Goal: Task Accomplishment & Management: Manage account settings

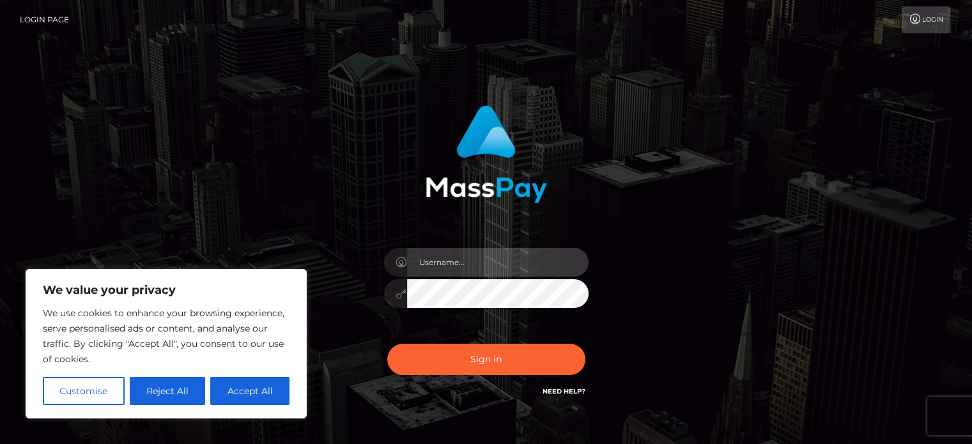
click at [488, 270] on input "text" at bounding box center [498, 262] width 182 height 29
type input "annmariegoulbourne@yahoo.com"
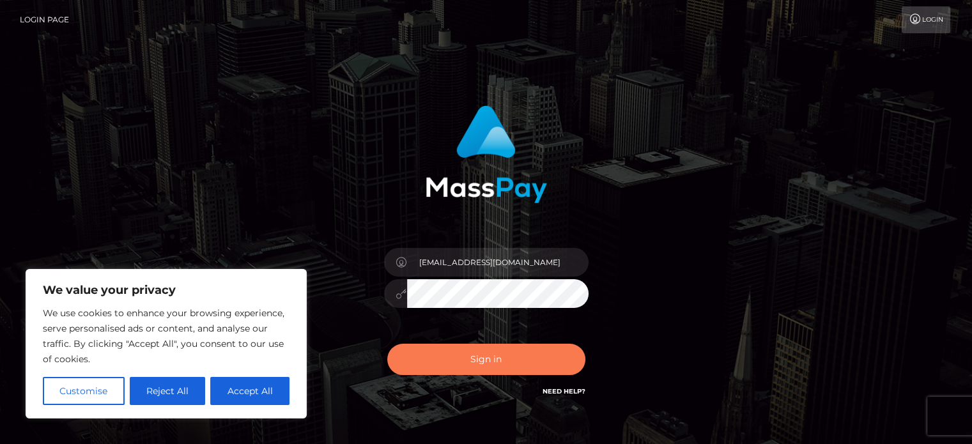
click at [465, 353] on button "Sign in" at bounding box center [486, 359] width 198 height 31
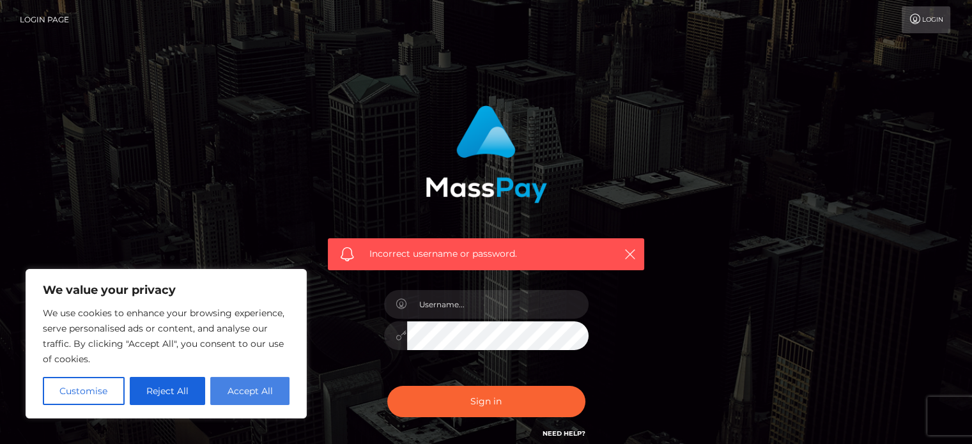
click at [233, 382] on button "Accept All" at bounding box center [249, 391] width 79 height 28
checkbox input "true"
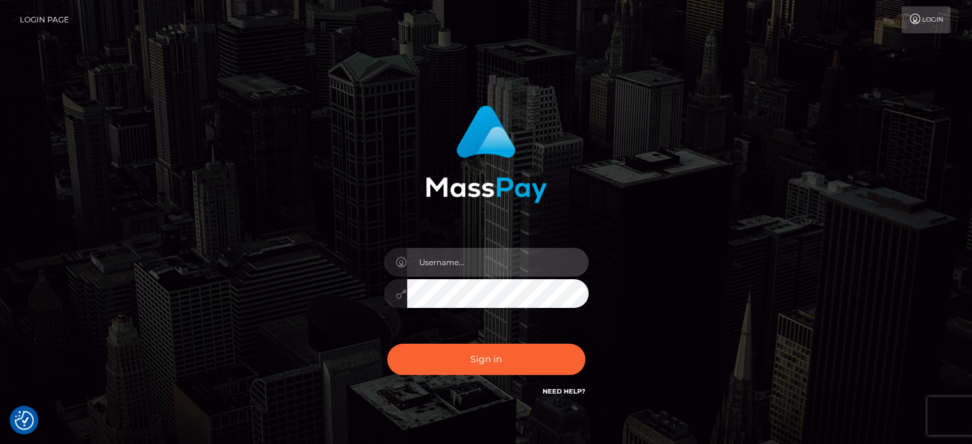
click at [465, 260] on input "text" at bounding box center [498, 262] width 182 height 29
type input "[EMAIL_ADDRESS][DOMAIN_NAME]"
click at [387, 344] on button "Sign in" at bounding box center [486, 359] width 198 height 31
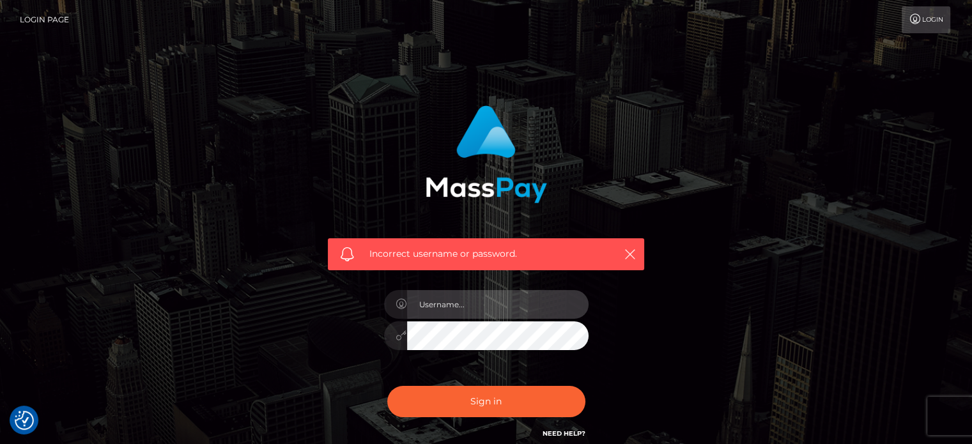
click at [437, 313] on input "text" at bounding box center [498, 304] width 182 height 29
type input "[EMAIL_ADDRESS][DOMAIN_NAME]"
click at [387, 386] on button "Sign in" at bounding box center [486, 401] width 198 height 31
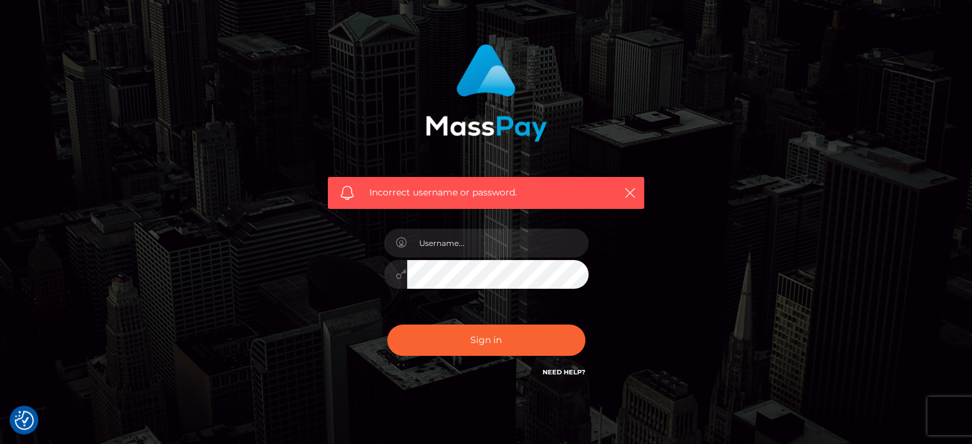
scroll to position [72, 0]
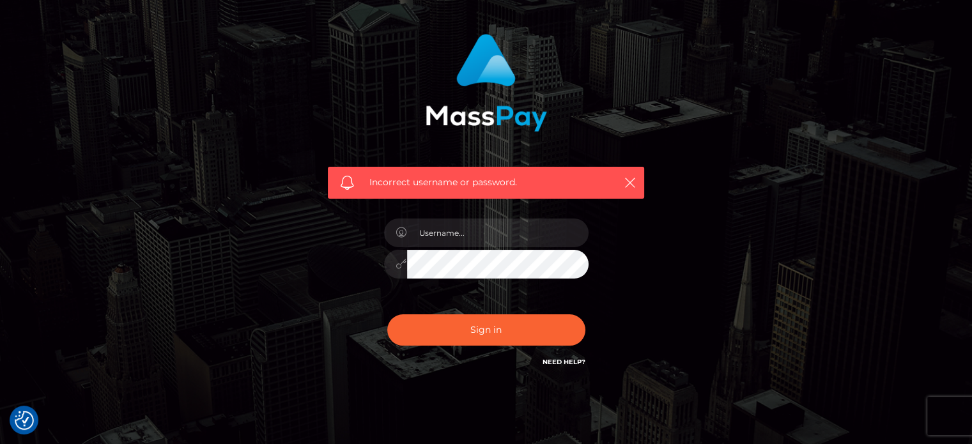
click at [575, 376] on div "Incorrect username or password." at bounding box center [486, 201] width 336 height 355
click at [575, 362] on link "Need Help?" at bounding box center [564, 362] width 43 height 8
click at [571, 357] on h6 "Need Help?" at bounding box center [564, 361] width 43 height 11
click at [570, 361] on link "Need Help?" at bounding box center [564, 362] width 43 height 8
click at [552, 360] on link "Need Help?" at bounding box center [564, 362] width 43 height 8
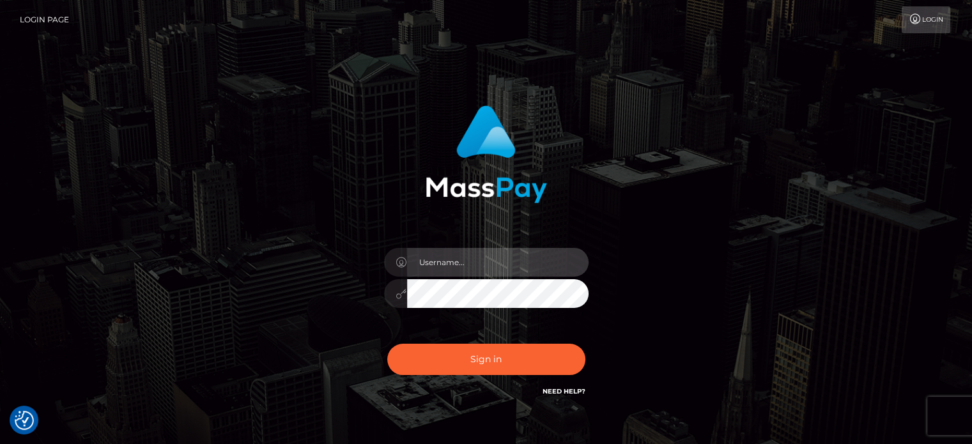
click at [429, 271] on input "text" at bounding box center [498, 262] width 182 height 29
type input "[EMAIL_ADDRESS][DOMAIN_NAME]"
click at [931, 21] on link "Login" at bounding box center [926, 19] width 49 height 27
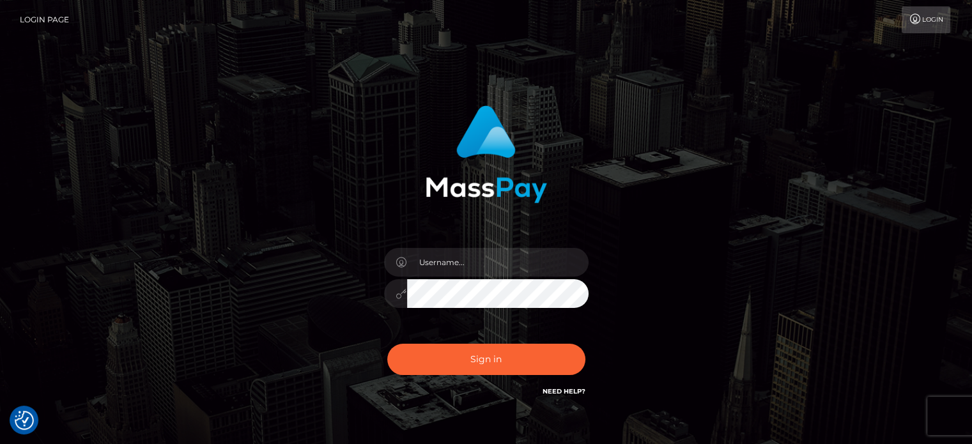
click at [931, 21] on link "Login" at bounding box center [926, 19] width 49 height 27
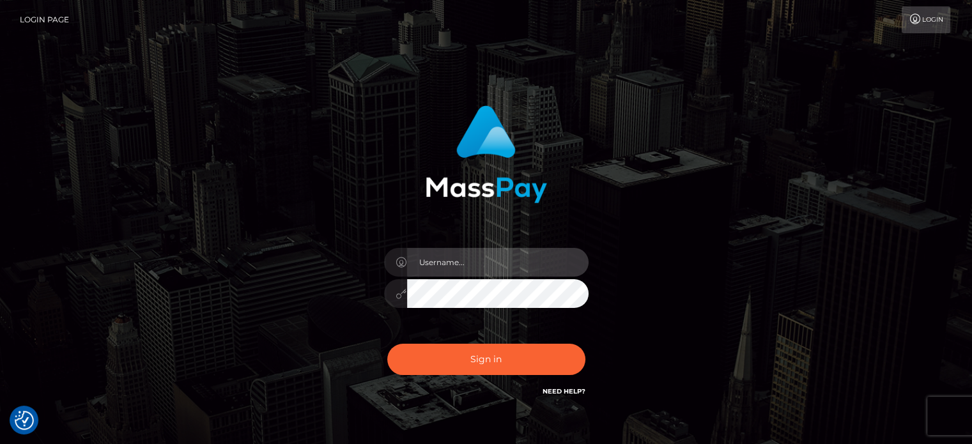
click at [516, 267] on input "text" at bounding box center [498, 262] width 182 height 29
type input "[EMAIL_ADDRESS][DOMAIN_NAME]"
click at [919, 17] on icon at bounding box center [915, 19] width 13 height 10
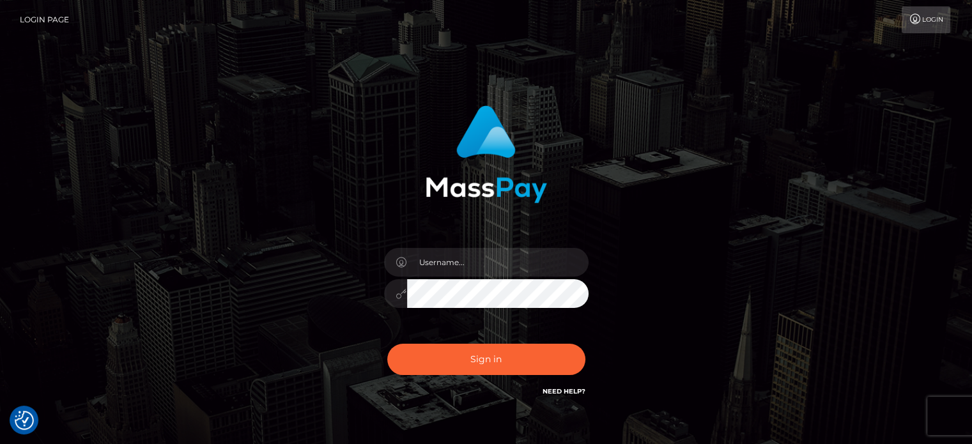
click at [27, 15] on link "Login Page" at bounding box center [44, 19] width 49 height 27
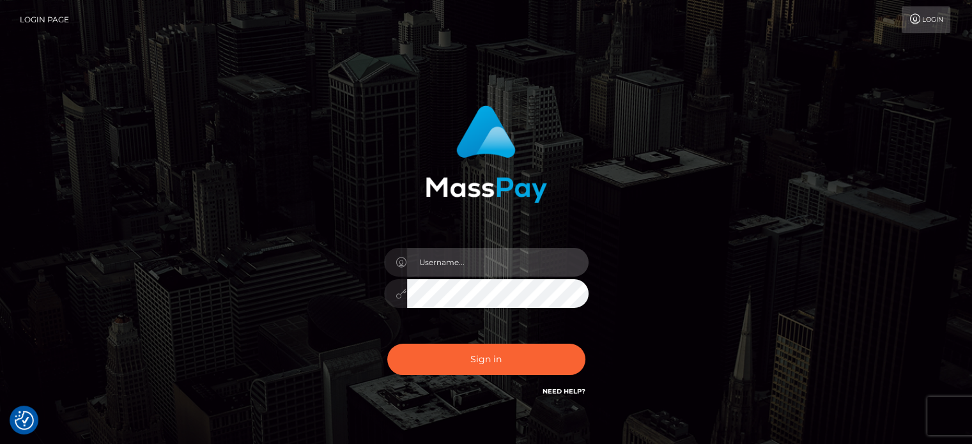
click at [446, 258] on input "text" at bounding box center [498, 262] width 182 height 29
type input "annmariegoulbourne@yahoo.com"
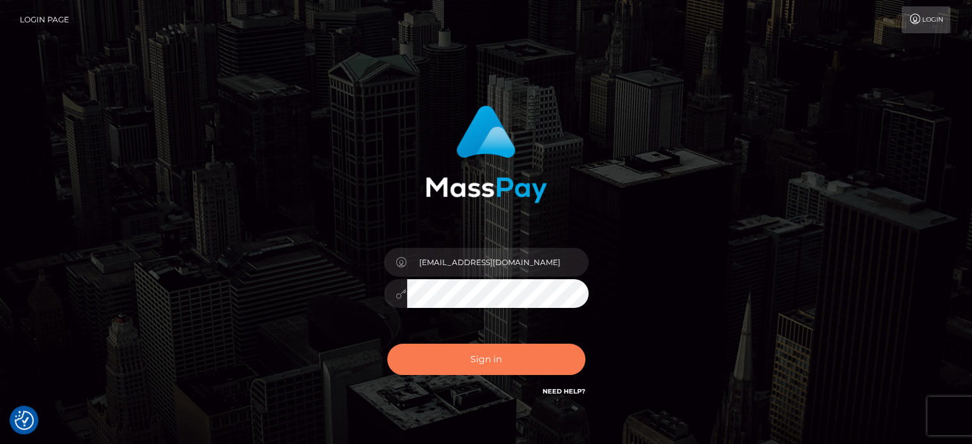
click at [447, 360] on button "Sign in" at bounding box center [486, 359] width 198 height 31
